Goal: Transaction & Acquisition: Download file/media

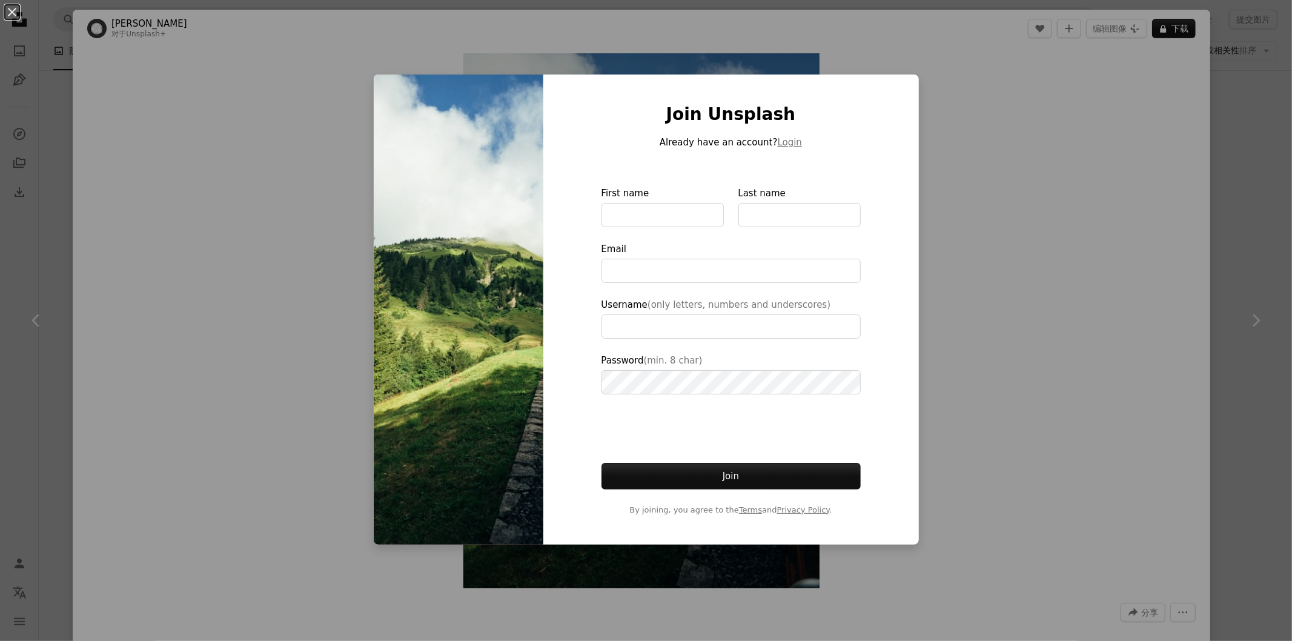
scroll to position [7413, 0]
